Goal: Task Accomplishment & Management: Manage account settings

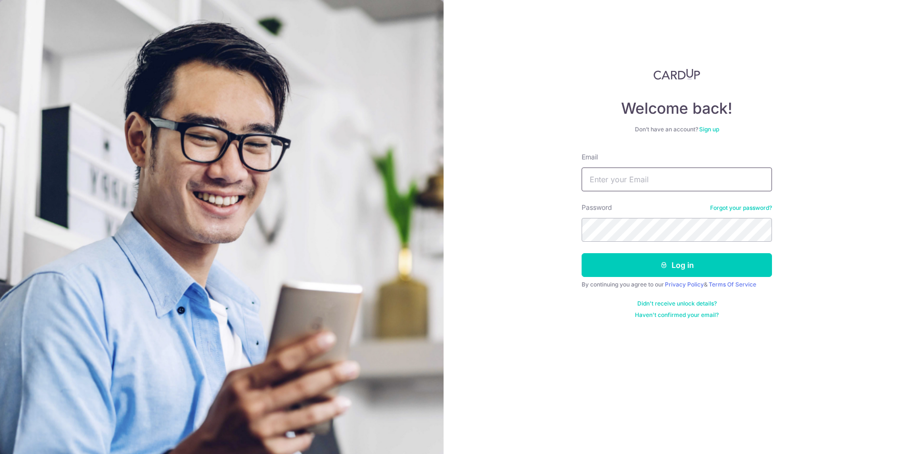
click at [611, 187] on input "Email" at bounding box center [676, 179] width 190 height 24
type input "[EMAIL_ADDRESS][DOMAIN_NAME]"
click at [581, 253] on button "Log in" at bounding box center [676, 265] width 190 height 24
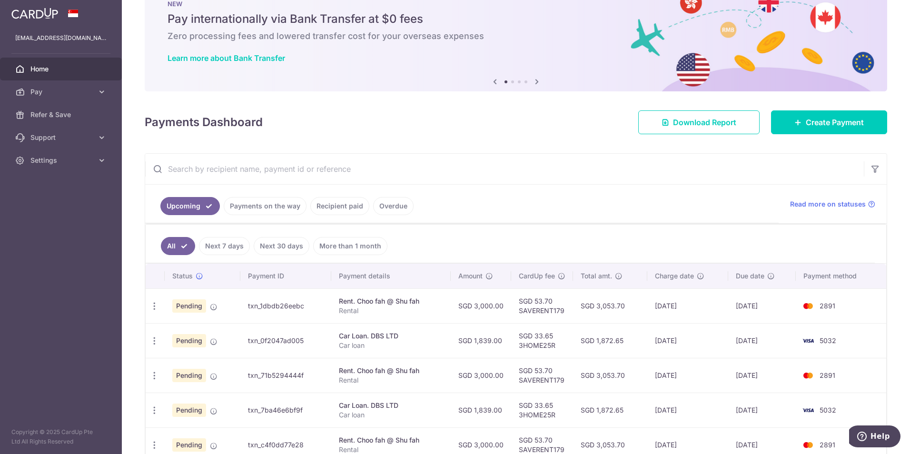
scroll to position [48, 0]
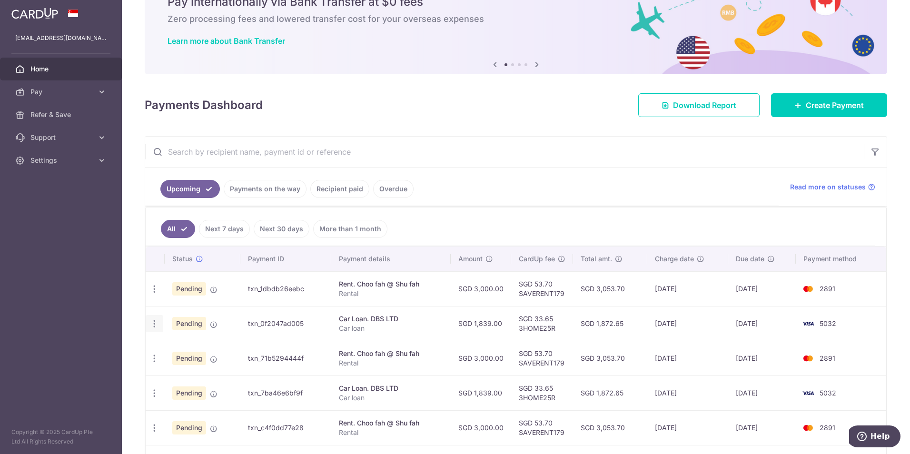
click at [154, 329] on div "Update payment Cancel payment Upload doc" at bounding box center [155, 324] width 18 height 18
click at [158, 294] on icon "button" at bounding box center [154, 289] width 10 height 10
click at [186, 375] on span "Cancel payment" at bounding box center [205, 372] width 64 height 11
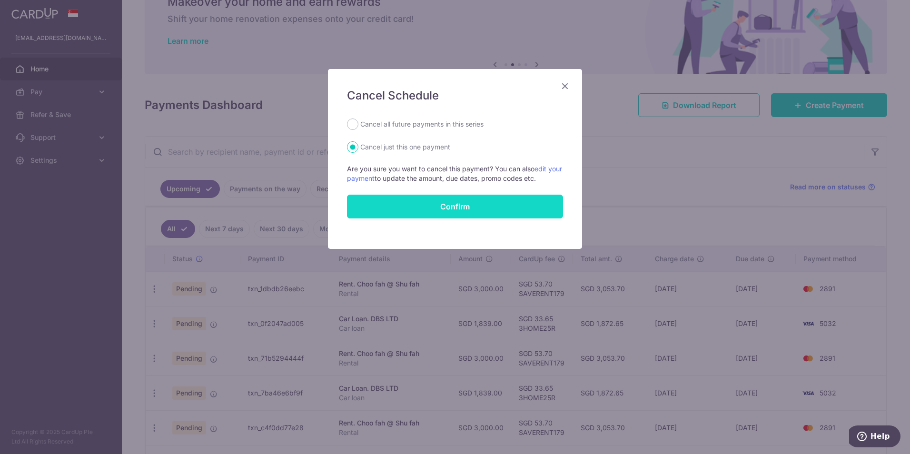
click at [450, 210] on button "Confirm" at bounding box center [455, 207] width 216 height 24
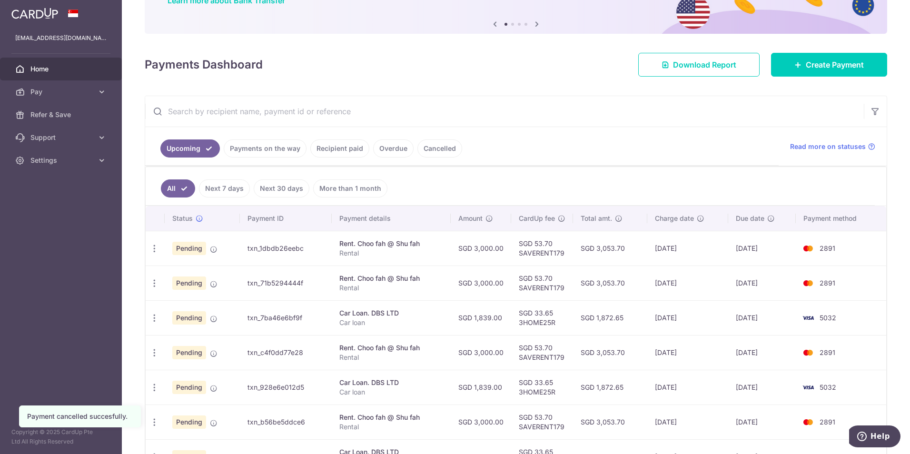
scroll to position [95, 0]
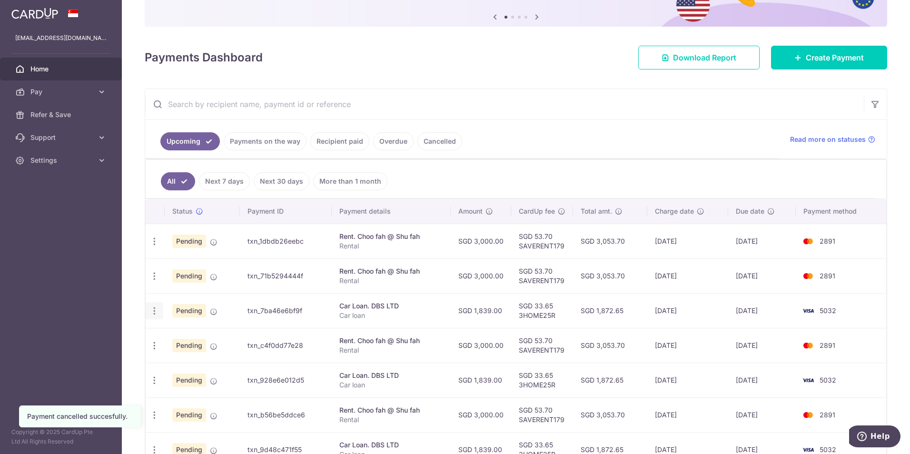
click at [156, 246] on icon "button" at bounding box center [154, 241] width 10 height 10
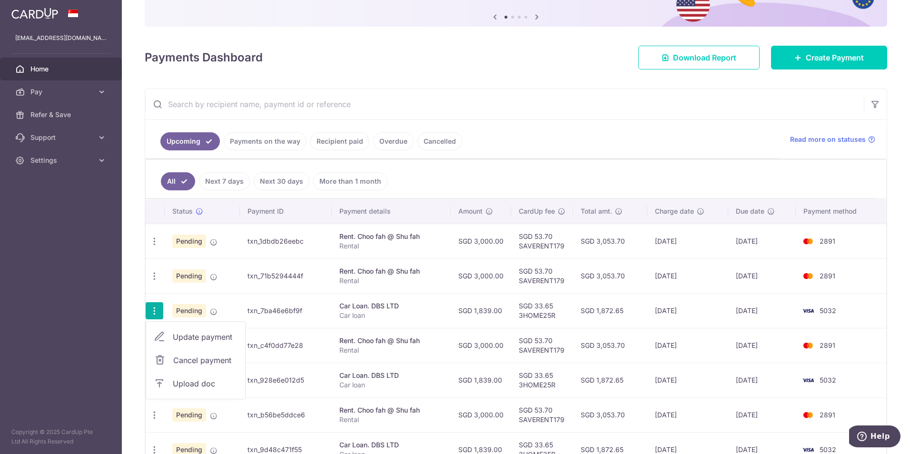
click at [210, 360] on span "Cancel payment" at bounding box center [205, 359] width 64 height 11
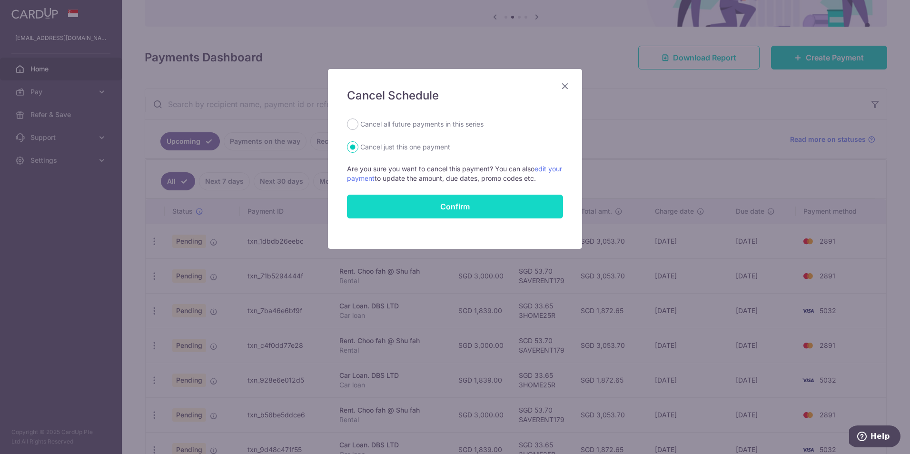
click at [478, 214] on button "Confirm" at bounding box center [455, 207] width 216 height 24
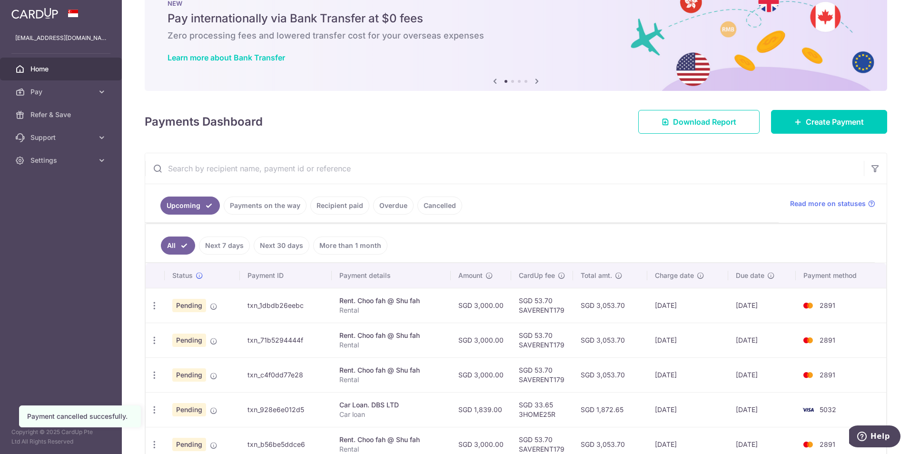
scroll to position [48, 0]
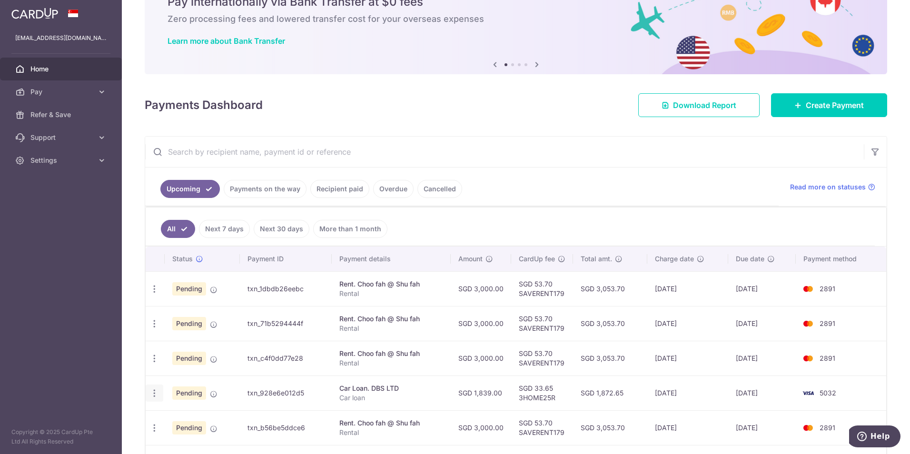
click at [151, 294] on icon "button" at bounding box center [154, 289] width 10 height 10
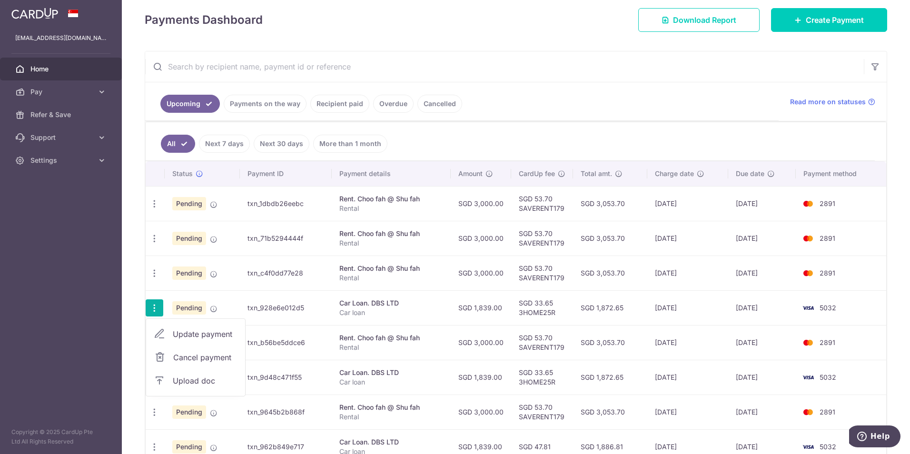
scroll to position [143, 0]
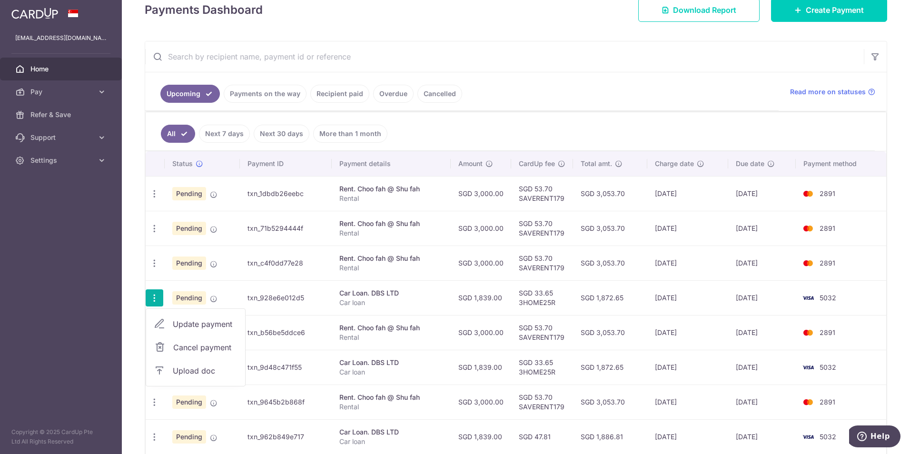
click at [205, 346] on span "Cancel payment" at bounding box center [205, 347] width 64 height 11
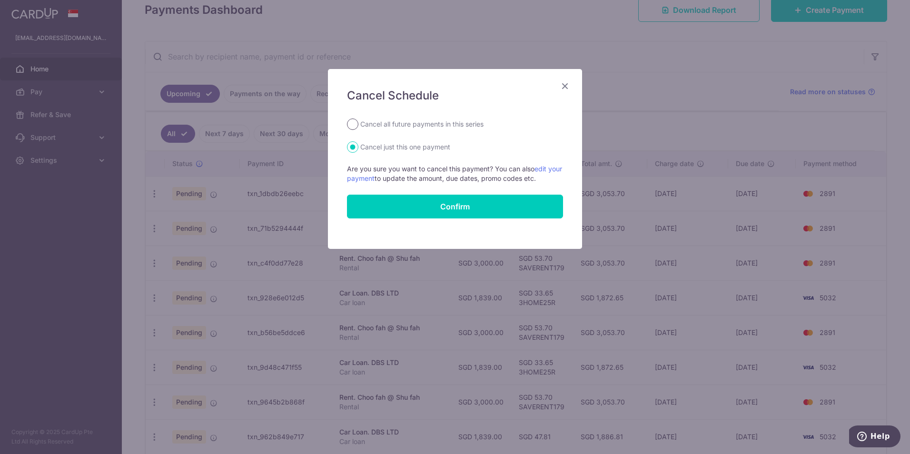
click at [353, 124] on input "Cancel all future payments in this series" at bounding box center [352, 123] width 11 height 11
radio input "true"
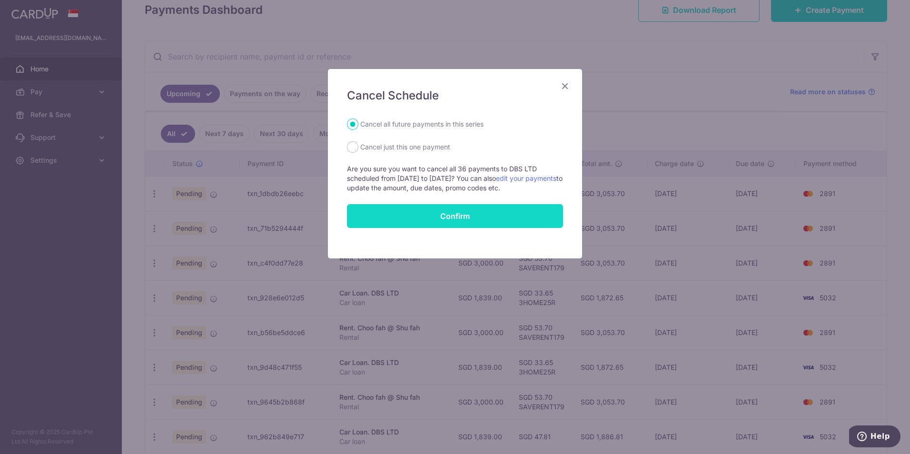
click at [416, 217] on button "Confirm" at bounding box center [455, 216] width 216 height 24
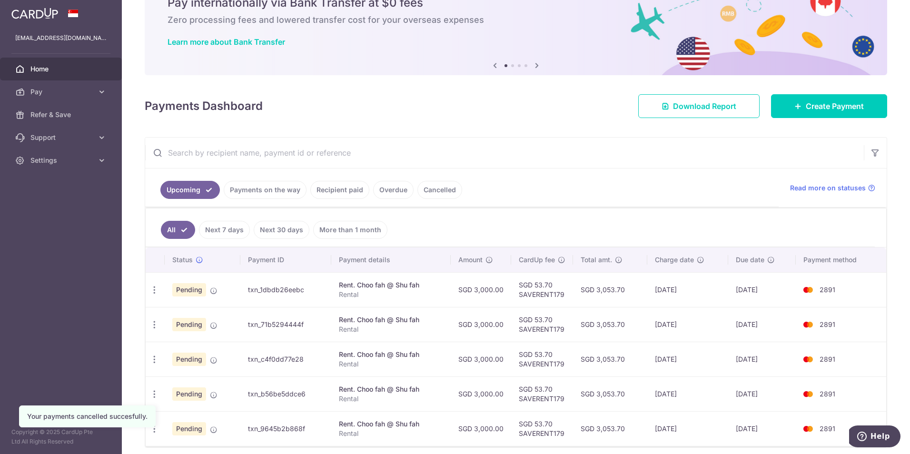
scroll to position [85, 0]
